Goal: Information Seeking & Learning: Find specific fact

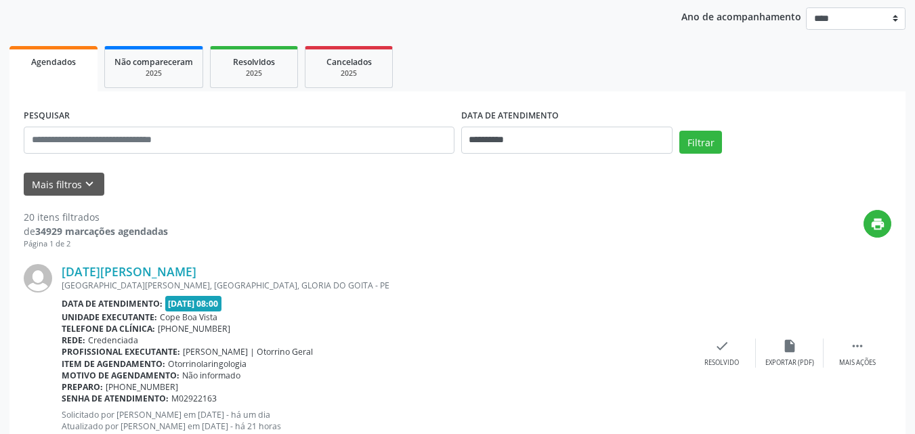
scroll to position [203, 0]
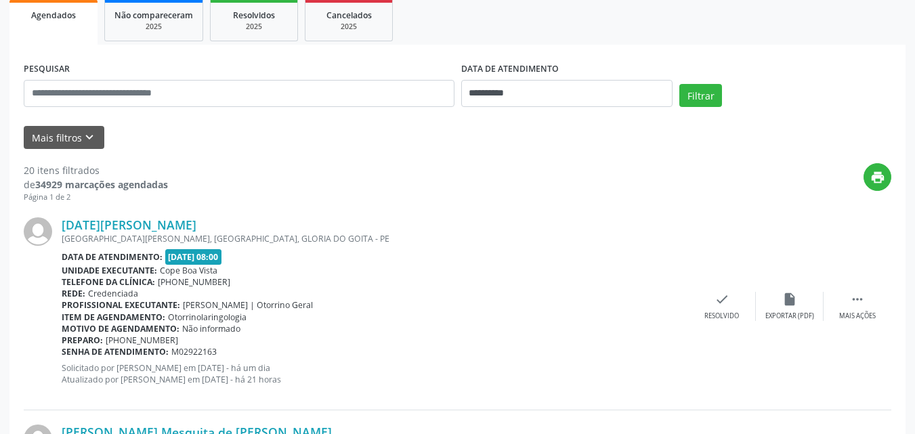
click at [104, 135] on div "Mais filtros keyboard_arrow_down" at bounding box center [457, 138] width 874 height 24
click at [98, 143] on button "Mais filtros keyboard_arrow_down" at bounding box center [64, 138] width 81 height 24
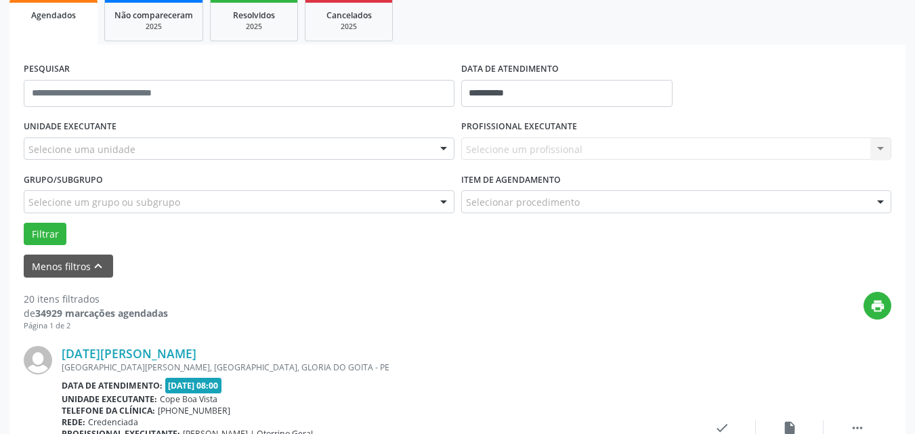
click at [152, 156] on div "Selecione uma unidade" at bounding box center [239, 148] width 431 height 23
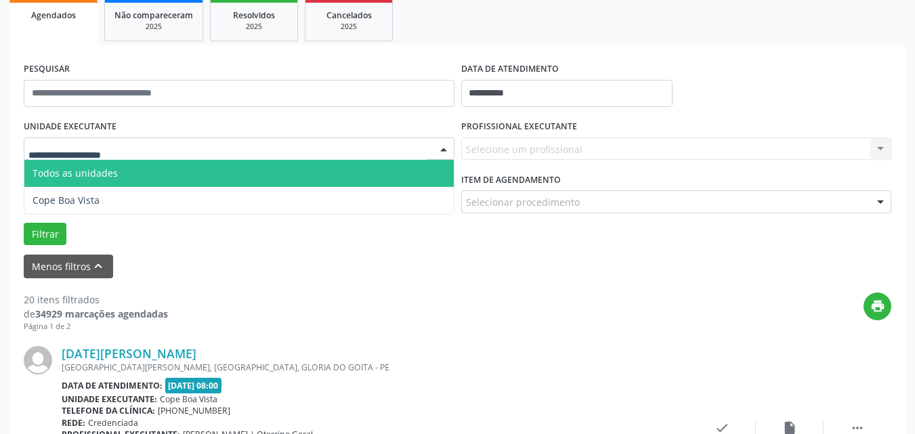
drag, startPoint x: 142, startPoint y: 187, endPoint x: 134, endPoint y: 195, distance: 11.0
click at [140, 189] on span "Cope Boa Vista" at bounding box center [238, 200] width 429 height 27
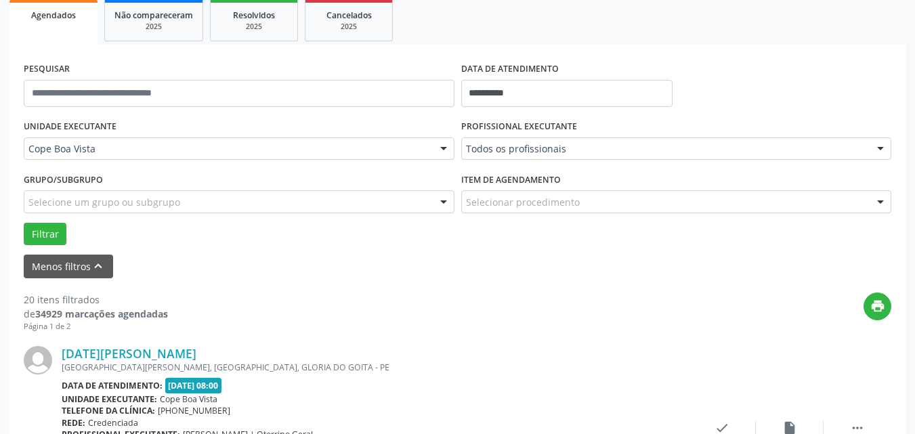
drag, startPoint x: 554, startPoint y: 154, endPoint x: 560, endPoint y: 177, distance: 23.8
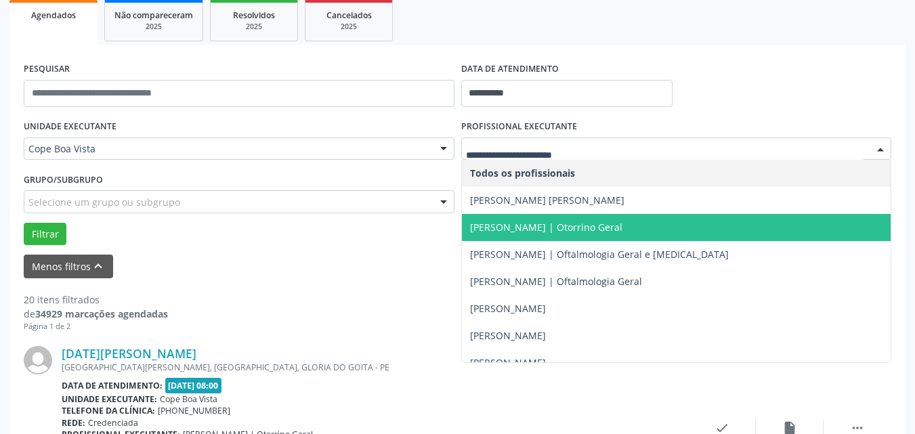
click at [526, 226] on span "[PERSON_NAME] | Otorrino Geral" at bounding box center [546, 227] width 152 height 13
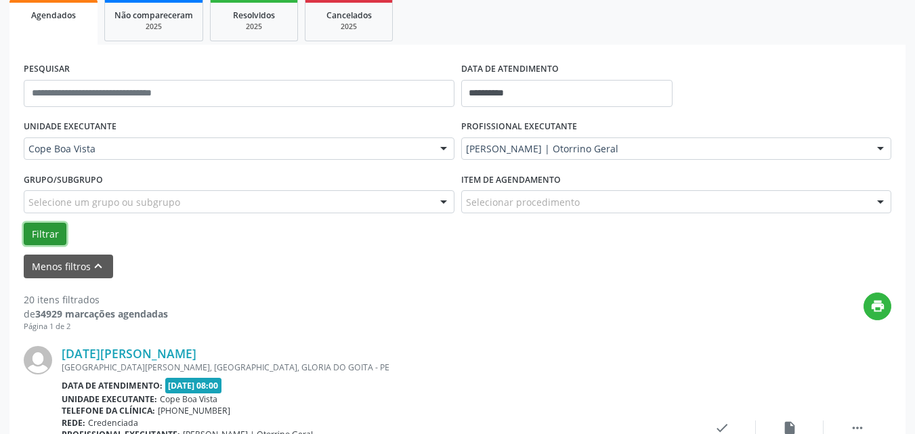
click at [43, 233] on button "Filtrar" at bounding box center [45, 234] width 43 height 23
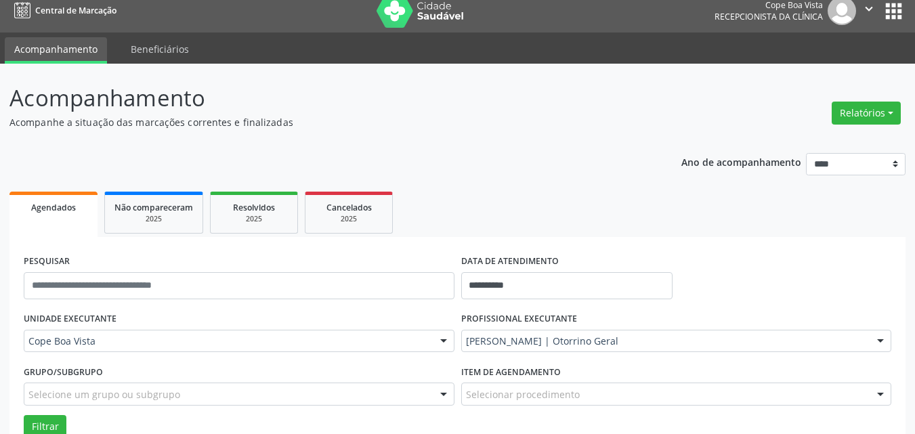
scroll to position [0, 0]
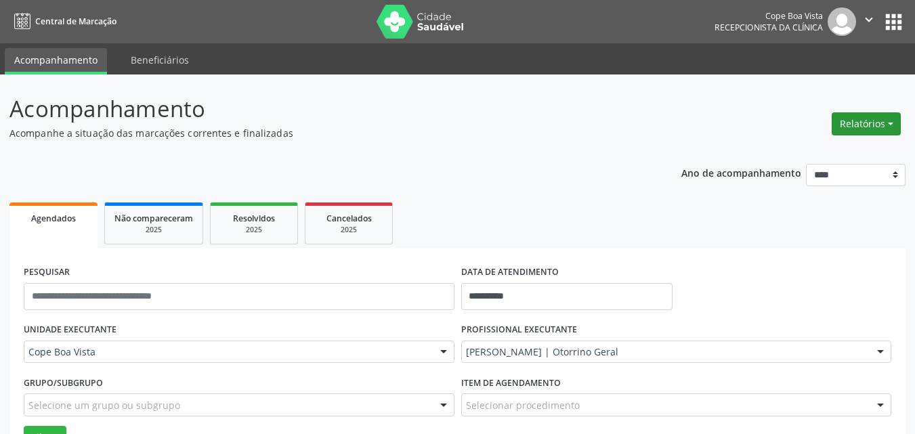
click at [878, 127] on button "Relatórios" at bounding box center [866, 123] width 69 height 23
click at [855, 150] on link "Agendamentos" at bounding box center [829, 153] width 146 height 19
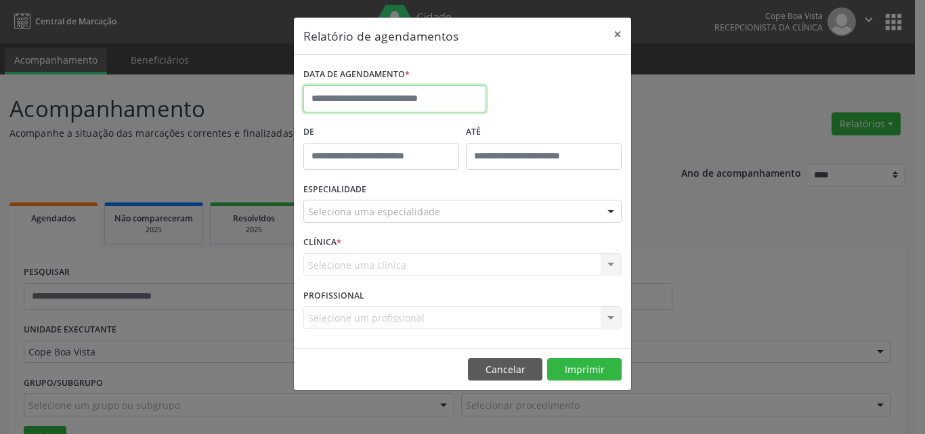
click at [408, 109] on input "text" at bounding box center [394, 98] width 183 height 27
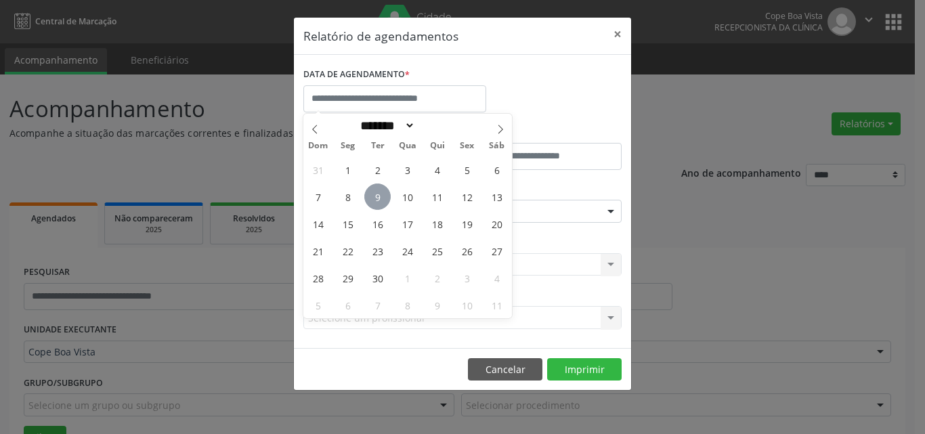
click at [380, 202] on span "9" at bounding box center [377, 197] width 26 height 26
type input "**********"
click at [378, 202] on span "9" at bounding box center [377, 197] width 26 height 26
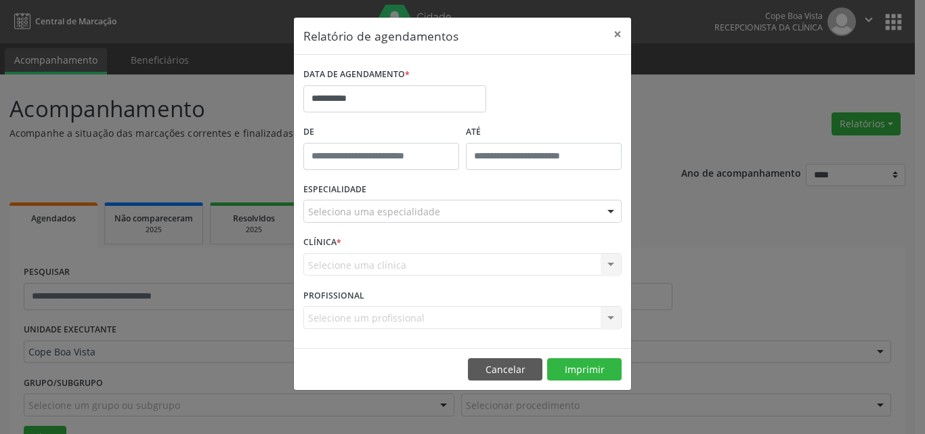
click at [438, 216] on div "Seleciona uma especialidade" at bounding box center [462, 211] width 318 height 23
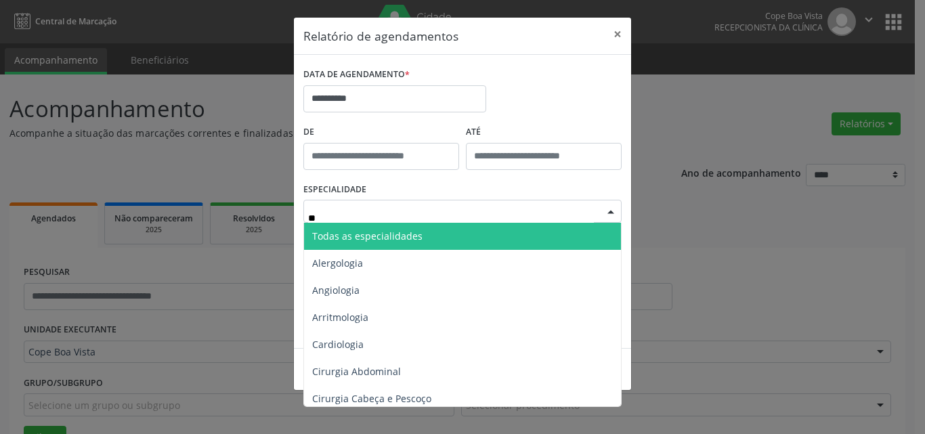
type input "***"
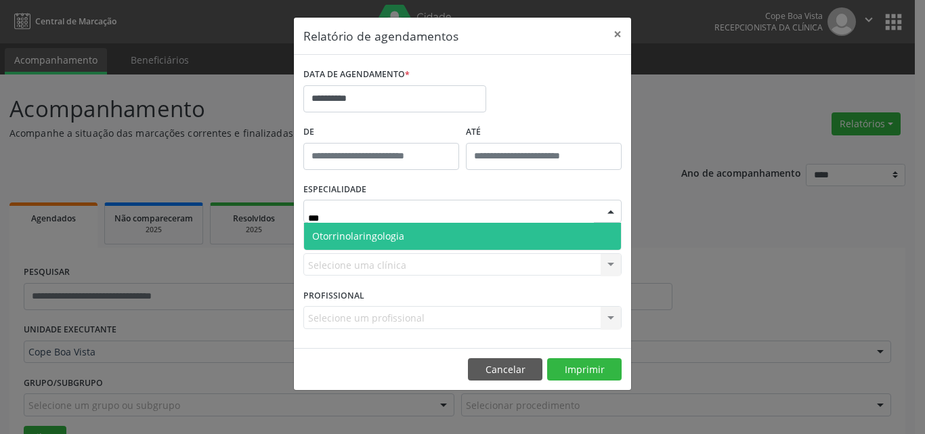
click at [425, 240] on span "Otorrinolaringologia" at bounding box center [462, 236] width 317 height 27
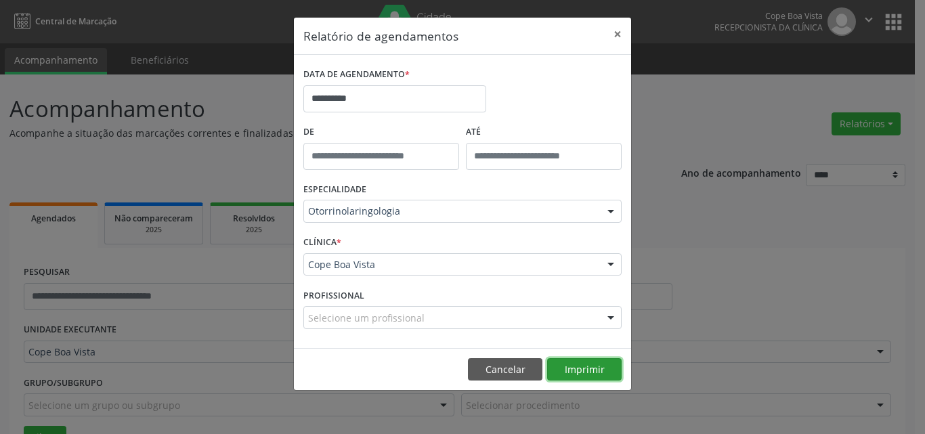
click at [586, 370] on button "Imprimir" at bounding box center [584, 369] width 74 height 23
click at [502, 366] on button "Cancelar" at bounding box center [505, 369] width 74 height 23
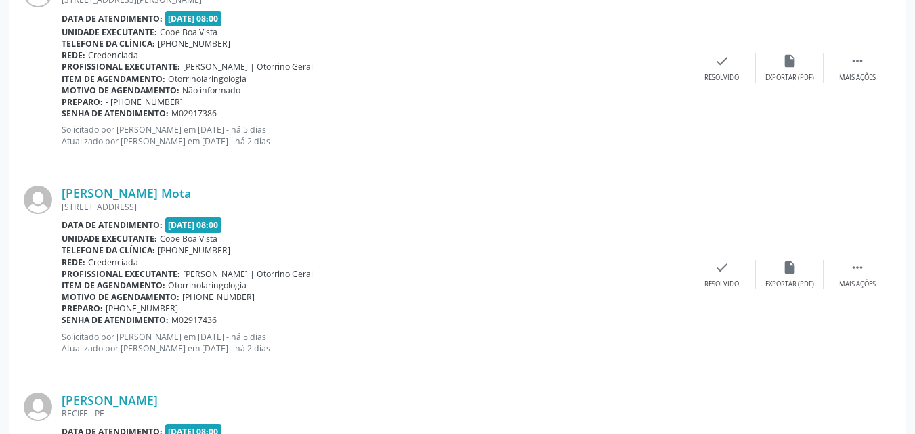
scroll to position [1422, 0]
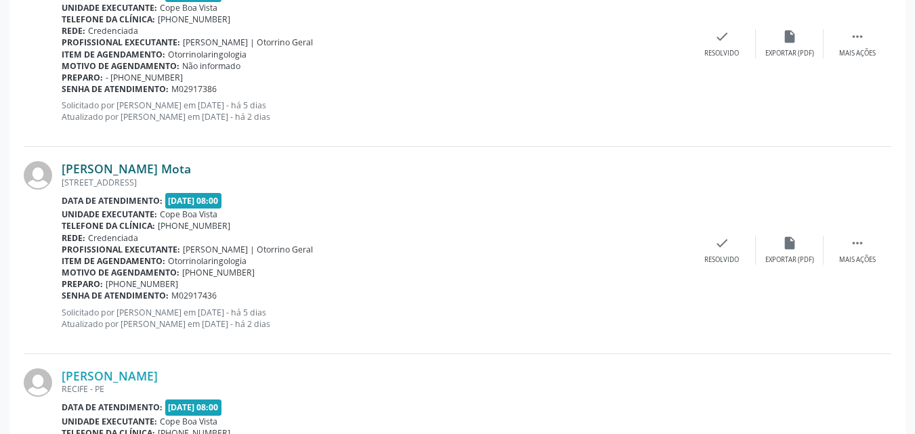
click at [163, 169] on link "[PERSON_NAME] Mota" at bounding box center [126, 168] width 129 height 15
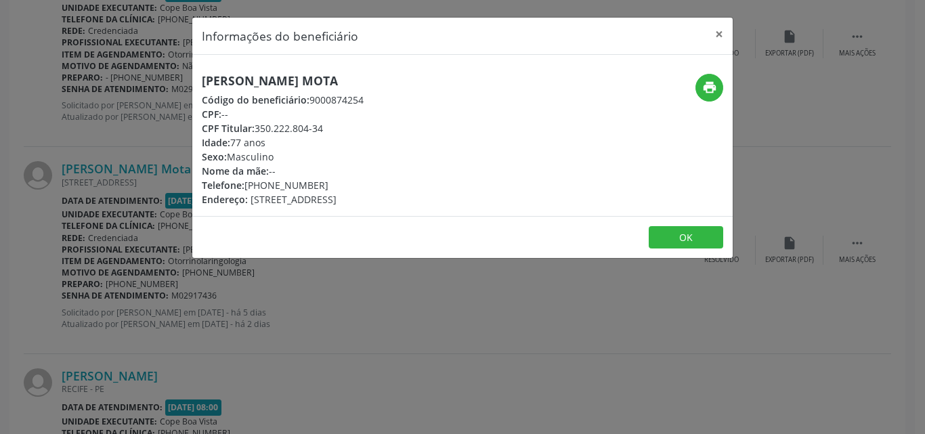
drag, startPoint x: 255, startPoint y: 127, endPoint x: 341, endPoint y: 127, distance: 85.3
click at [341, 127] on div "CPF Titular: 350.222.804-34" at bounding box center [283, 128] width 162 height 14
copy div "350.222.804-34"
click at [679, 240] on button "OK" at bounding box center [686, 237] width 74 height 23
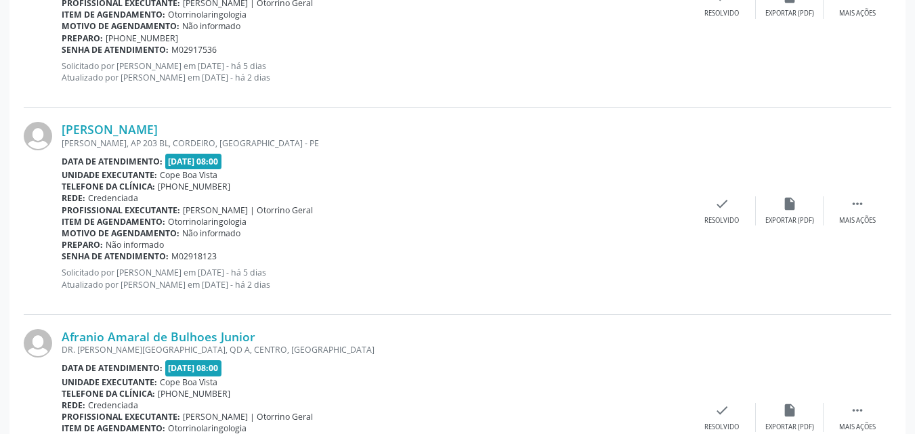
scroll to position [1854, 0]
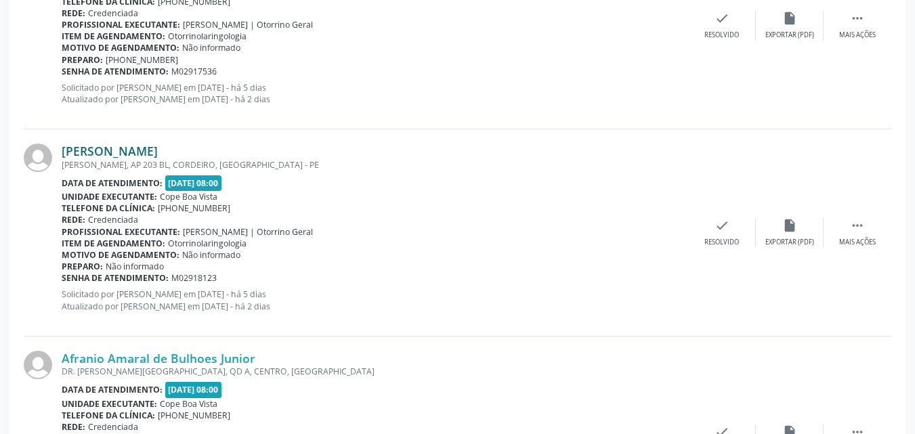
click at [151, 155] on link "[PERSON_NAME]" at bounding box center [110, 151] width 96 height 15
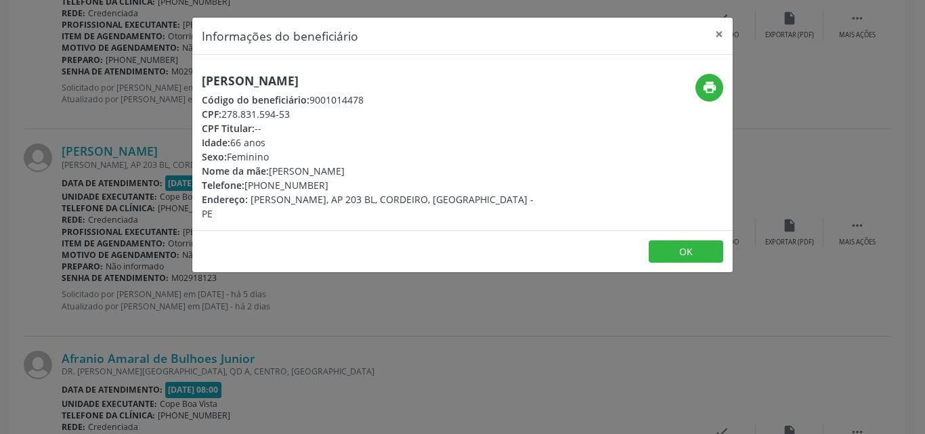
click at [296, 74] on h5 "[PERSON_NAME]" at bounding box center [372, 81] width 341 height 14
copy div "[PERSON_NAME]"
drag, startPoint x: 274, startPoint y: 175, endPoint x: 393, endPoint y: 169, distance: 119.3
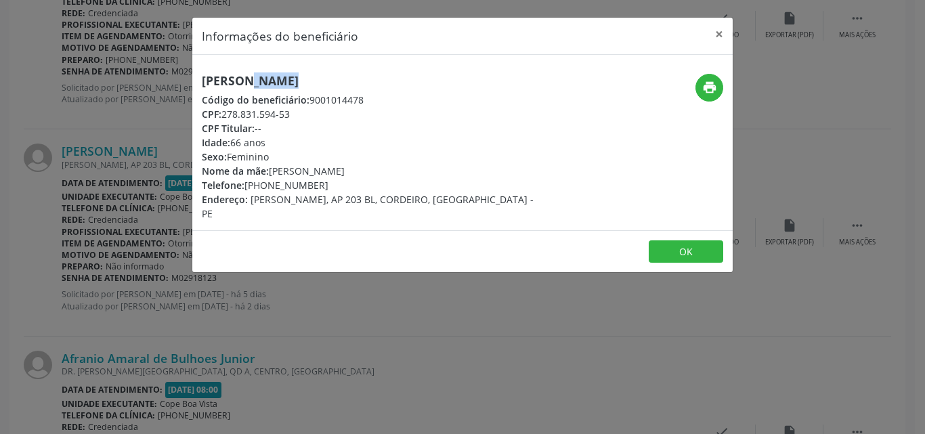
click at [393, 169] on div "Nome da mãe: [PERSON_NAME]" at bounding box center [372, 171] width 341 height 14
click at [221, 293] on div "Informações do beneficiário × [PERSON_NAME] Código do beneficiário: 9001014478 …" at bounding box center [462, 217] width 925 height 434
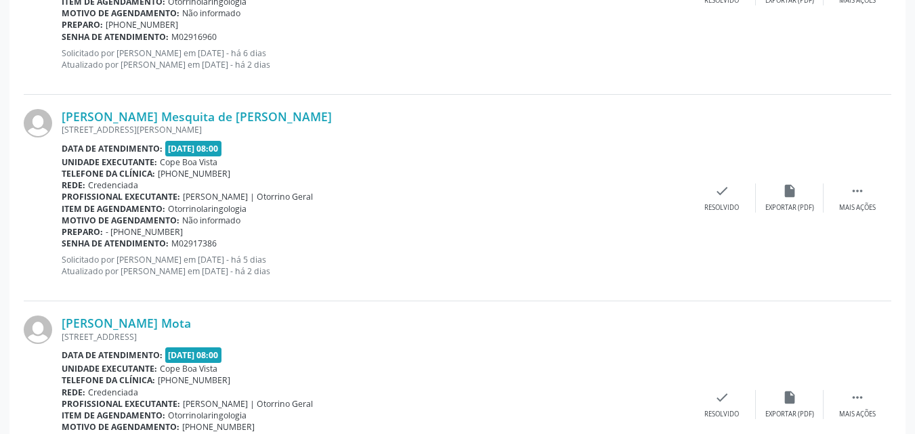
scroll to position [1244, 0]
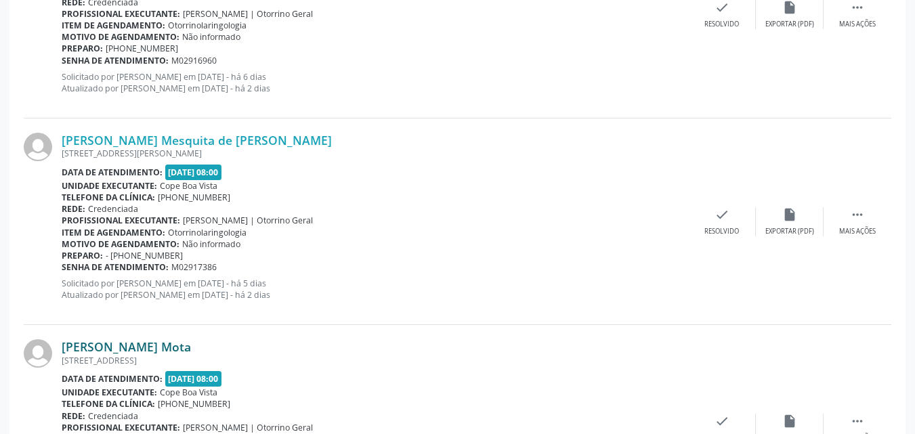
click at [135, 348] on link "[PERSON_NAME] Mota" at bounding box center [126, 346] width 129 height 15
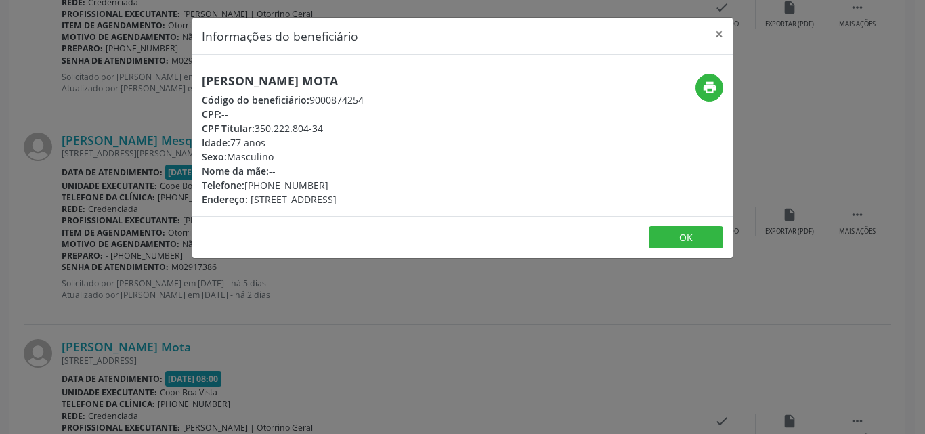
click at [297, 77] on h5 "[PERSON_NAME] Mota" at bounding box center [283, 81] width 162 height 14
copy h5 "Cavalcanti"
click at [297, 77] on h5 "[PERSON_NAME] Mota" at bounding box center [283, 81] width 162 height 14
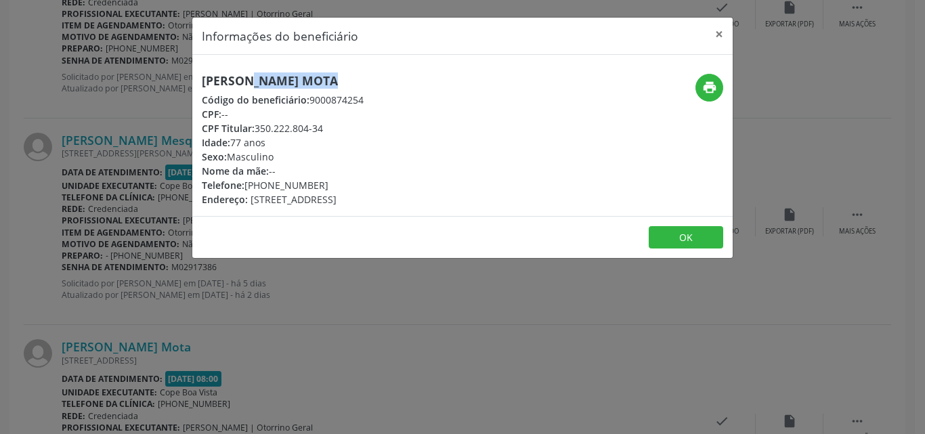
copy div "[PERSON_NAME] Mota"
copy div "81) 99564-4931"
drag, startPoint x: 249, startPoint y: 188, endPoint x: 341, endPoint y: 177, distance: 93.4
click at [343, 181] on div "Telefone: [PHONE_NUMBER]" at bounding box center [283, 185] width 162 height 14
click at [654, 228] on button "OK" at bounding box center [686, 237] width 74 height 23
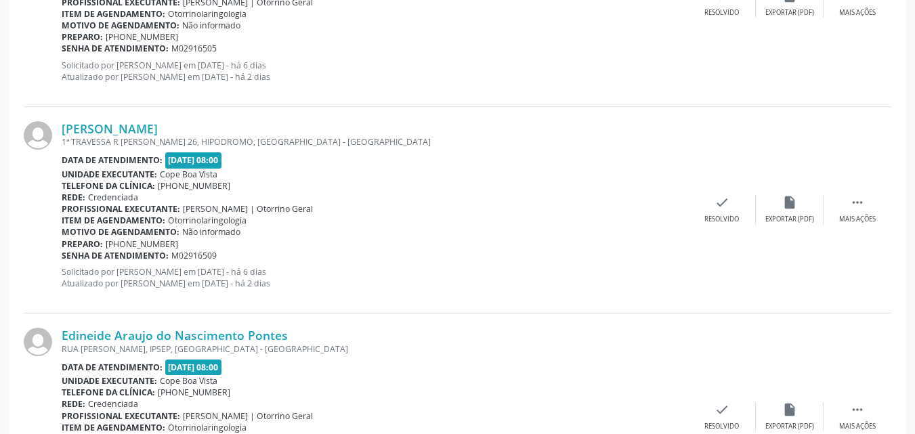
scroll to position [635, 0]
click at [157, 131] on link "[PERSON_NAME]" at bounding box center [110, 129] width 96 height 15
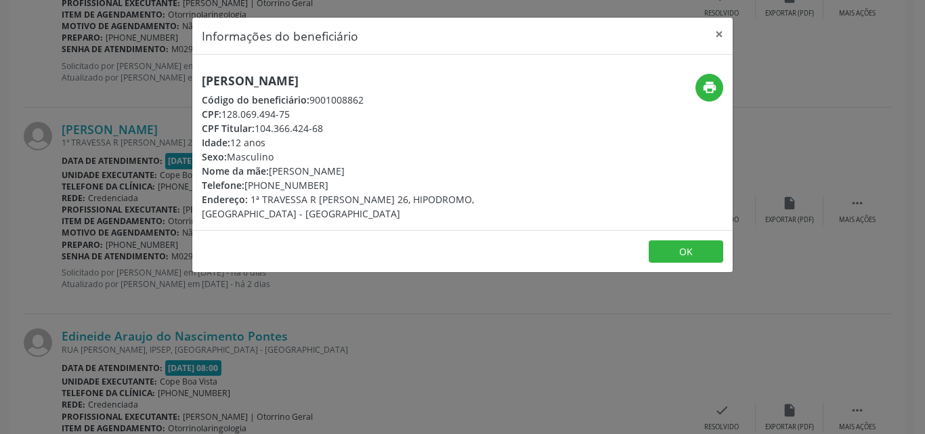
click at [267, 85] on h5 "[PERSON_NAME]" at bounding box center [372, 81] width 341 height 14
copy div "[PERSON_NAME]"
drag, startPoint x: 274, startPoint y: 174, endPoint x: 379, endPoint y: 163, distance: 106.3
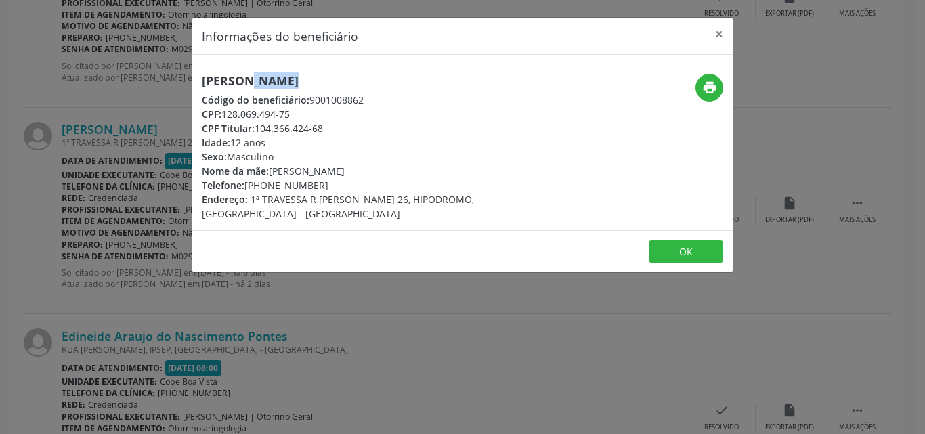
click at [379, 163] on div "[PERSON_NAME] Código do beneficiário: 9001008862 CPF: 128.069.494-75 CPF Titula…" at bounding box center [372, 147] width 341 height 147
click at [275, 184] on div "Telefone: [PHONE_NUMBER]" at bounding box center [372, 185] width 341 height 14
drag, startPoint x: 271, startPoint y: 174, endPoint x: 400, endPoint y: 173, distance: 128.7
click at [400, 174] on div "Nome da mãe: [PERSON_NAME]" at bounding box center [372, 171] width 341 height 14
copy div "[PERSON_NAME]"
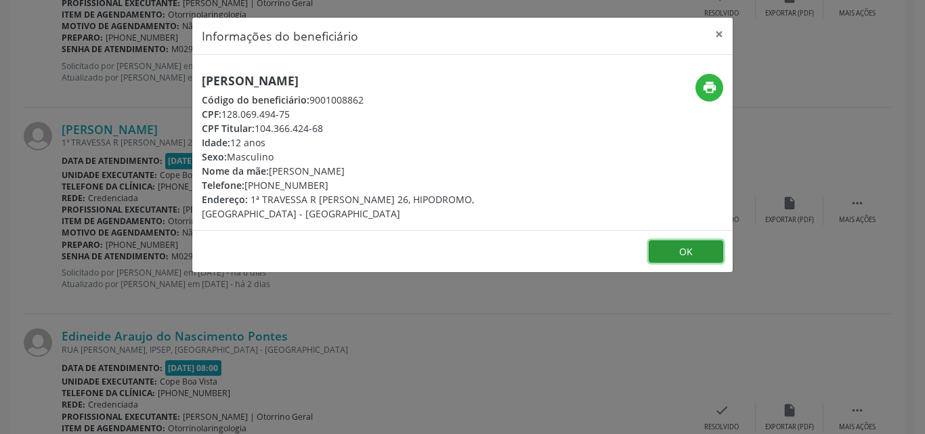
click at [662, 247] on button "OK" at bounding box center [686, 251] width 74 height 23
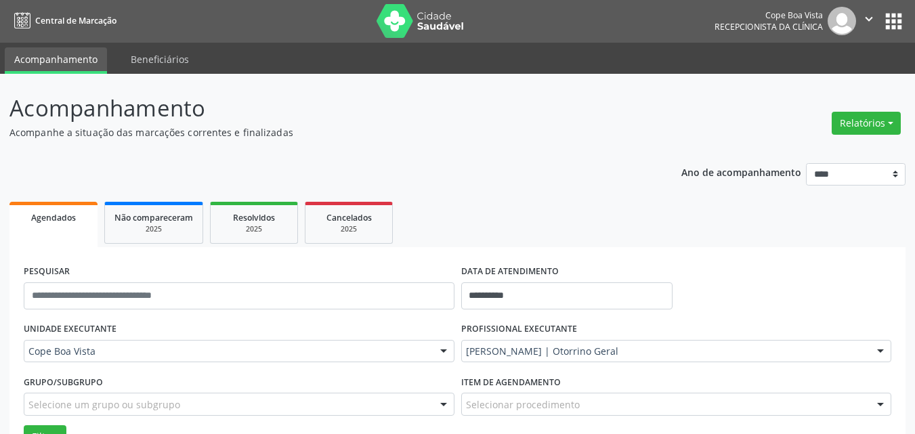
scroll to position [0, 0]
